Goal: Task Accomplishment & Management: Use online tool/utility

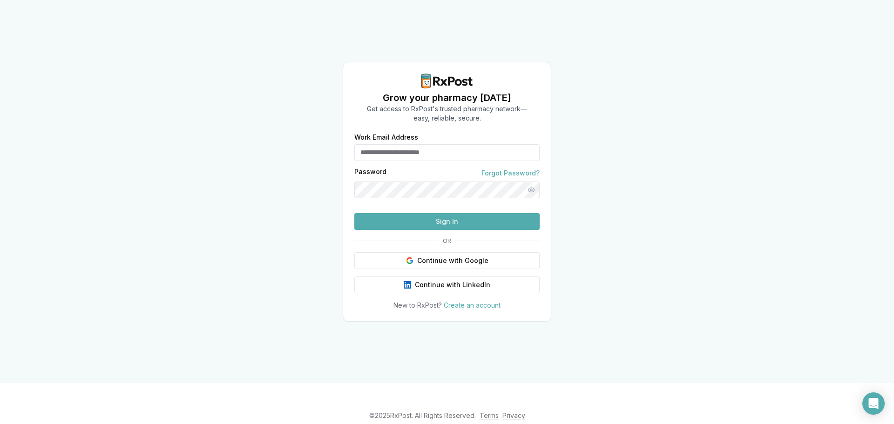
click at [420, 144] on input "Work Email Address" at bounding box center [446, 152] width 185 height 17
type input "**********"
click at [354, 213] on button "Sign In" at bounding box center [446, 221] width 185 height 17
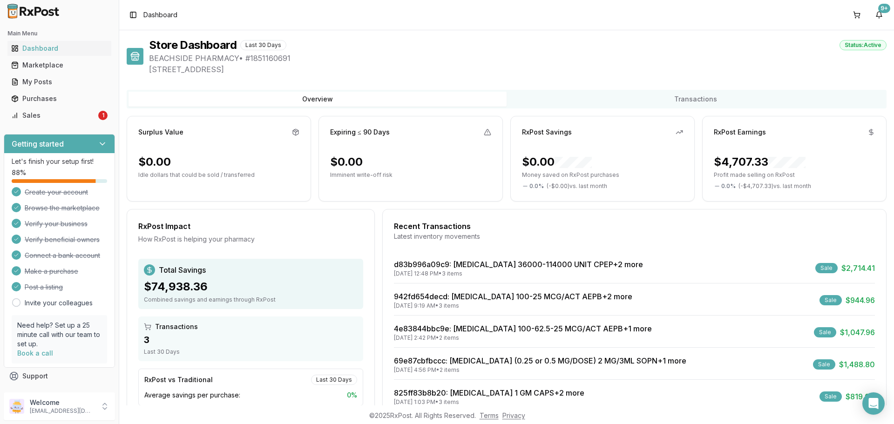
click at [822, 269] on div "Sale" at bounding box center [827, 268] width 22 height 10
click at [467, 265] on link "d83b996a09c9 : Creon 36000-114000 UNIT CPEP +2 more" at bounding box center [518, 264] width 249 height 9
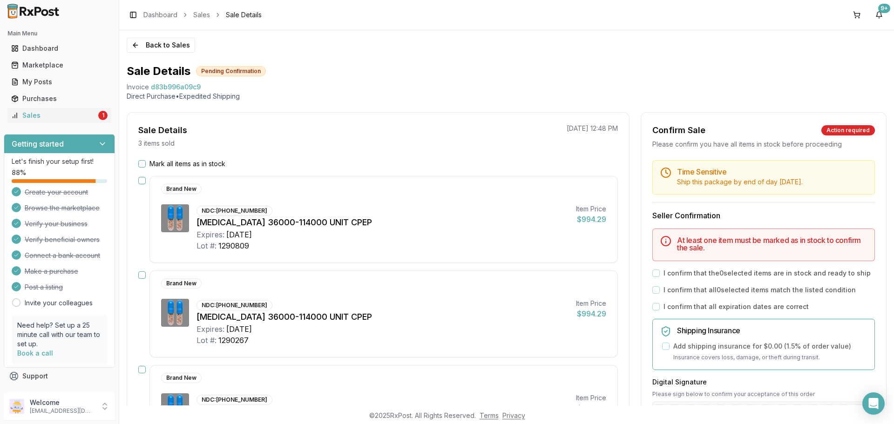
click at [143, 164] on button "Mark all items as in stock" at bounding box center [141, 163] width 7 height 7
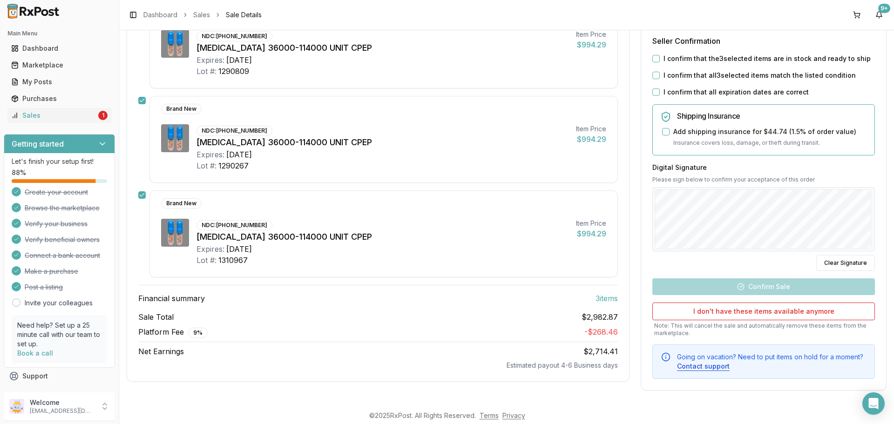
scroll to position [128, 0]
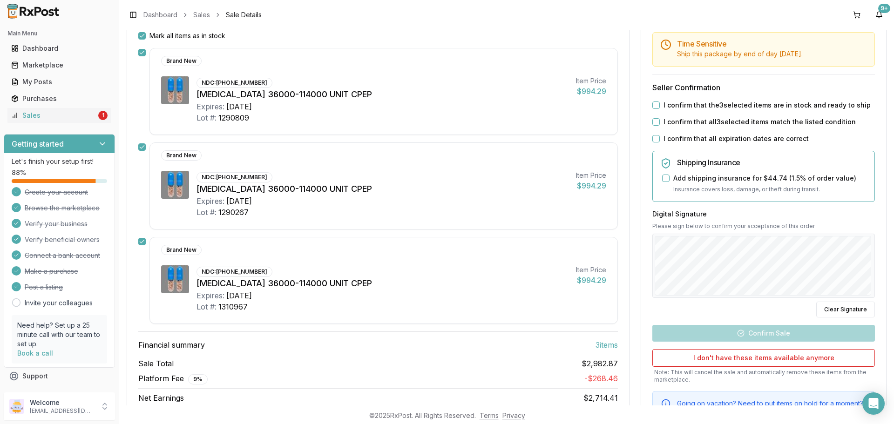
click at [657, 106] on button "I confirm that the 3 selected items are in stock and ready to ship" at bounding box center [656, 105] width 7 height 7
click at [656, 124] on button "I confirm that all 3 selected items match the listed condition" at bounding box center [656, 121] width 7 height 7
click at [656, 137] on button "I confirm that all expiration dates are correct" at bounding box center [656, 138] width 7 height 7
click at [662, 177] on button "Add shipping insurance for $44.74 ( 1.5 % of order value)" at bounding box center [665, 178] width 7 height 7
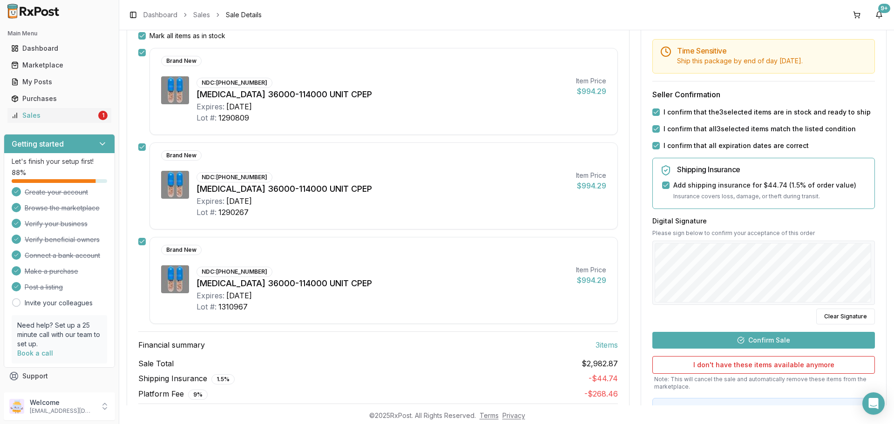
scroll to position [175, 0]
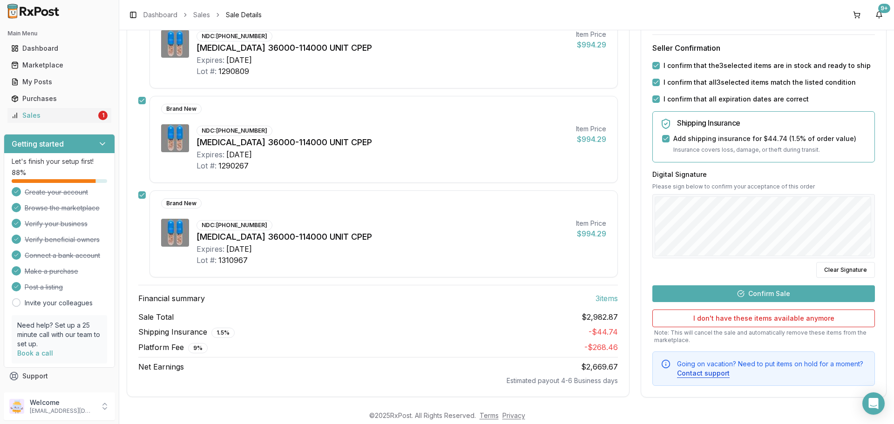
click at [765, 295] on button "Confirm Sale" at bounding box center [764, 293] width 223 height 17
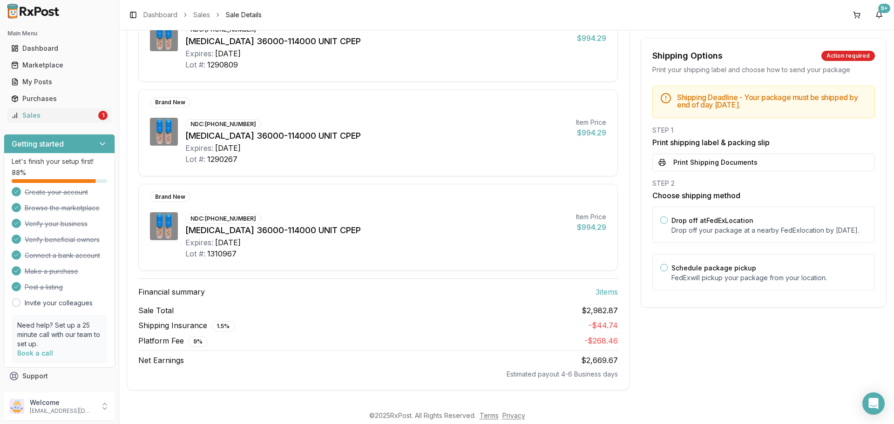
scroll to position [164, 0]
click at [706, 160] on button "Print Shipping Documents" at bounding box center [764, 163] width 223 height 18
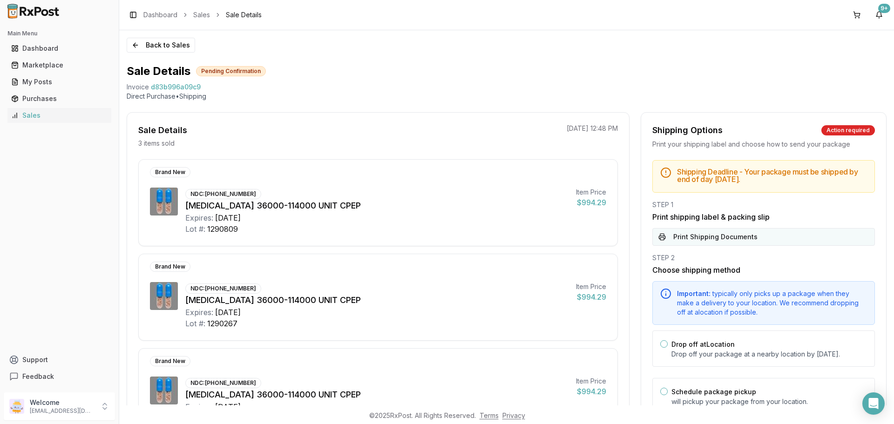
click at [714, 236] on button "Print Shipping Documents" at bounding box center [764, 237] width 223 height 18
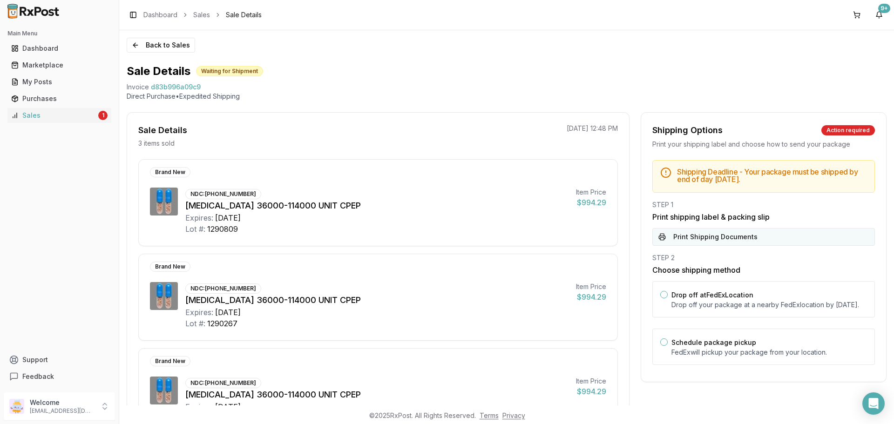
click at [719, 238] on button "Print Shipping Documents" at bounding box center [764, 237] width 223 height 18
